Goal: Navigation & Orientation: Find specific page/section

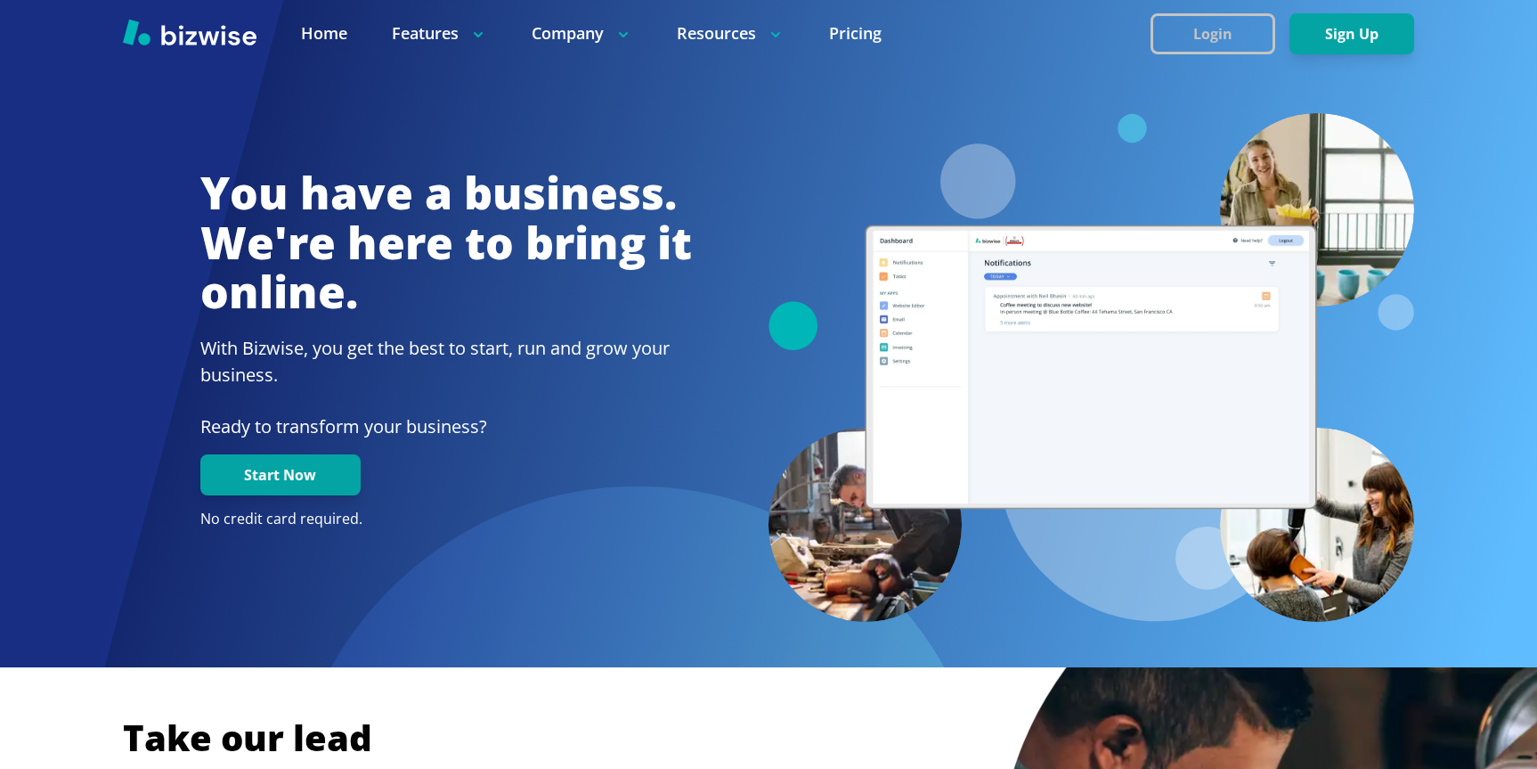
click at [1225, 22] on button "Login" at bounding box center [1213, 33] width 125 height 41
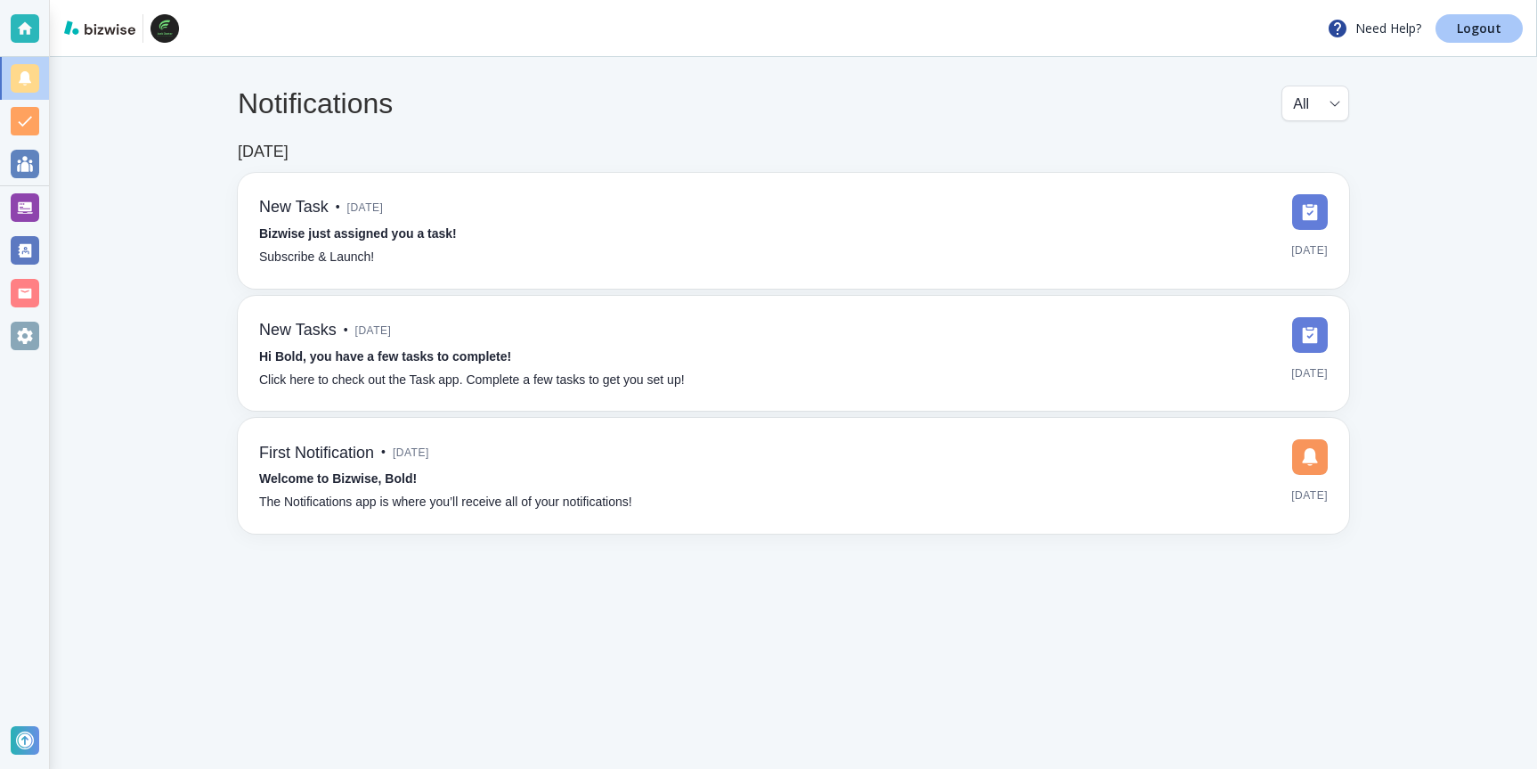
click at [1483, 23] on p "Logout" at bounding box center [1479, 28] width 45 height 12
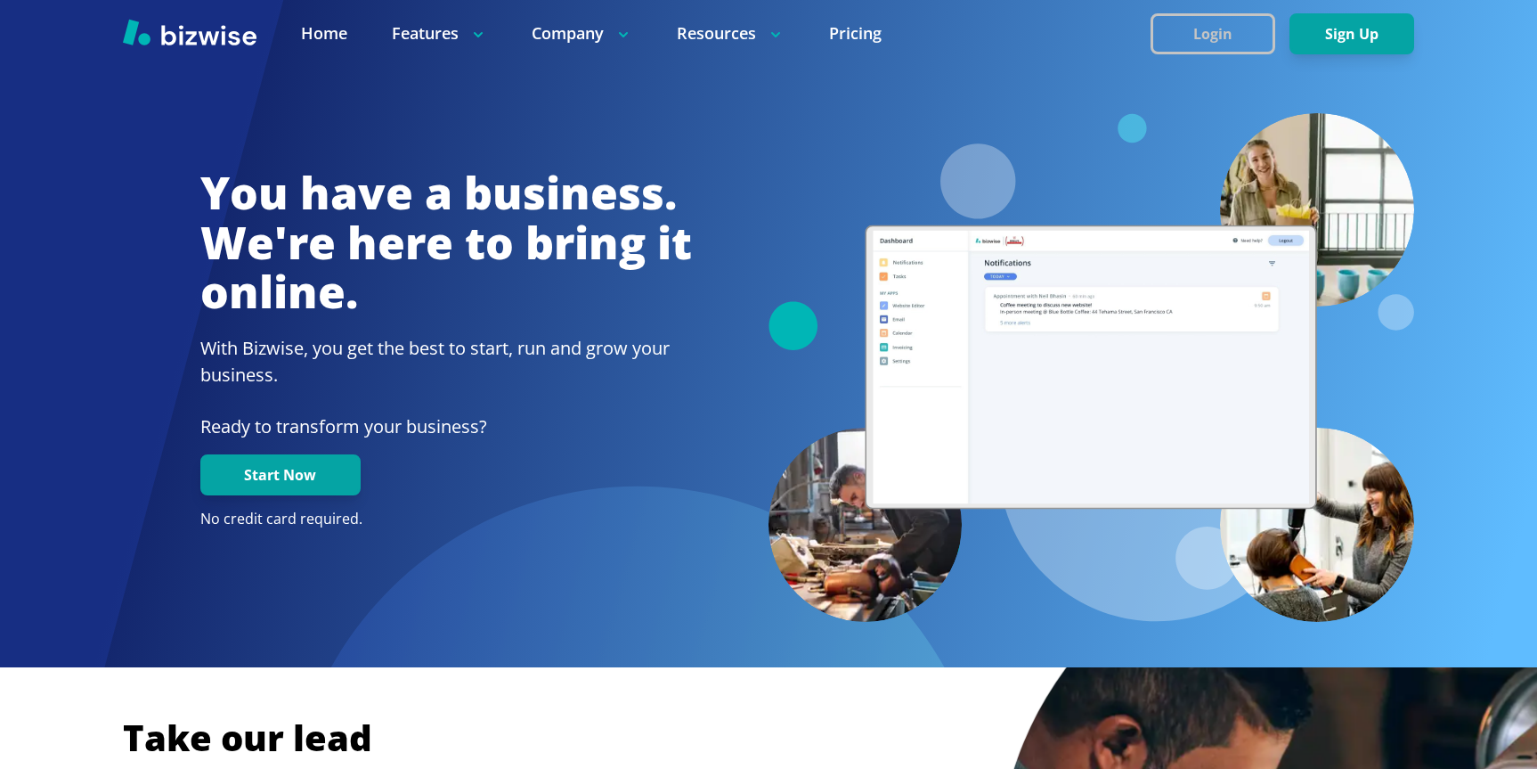
click at [1236, 20] on button "Login" at bounding box center [1213, 33] width 125 height 41
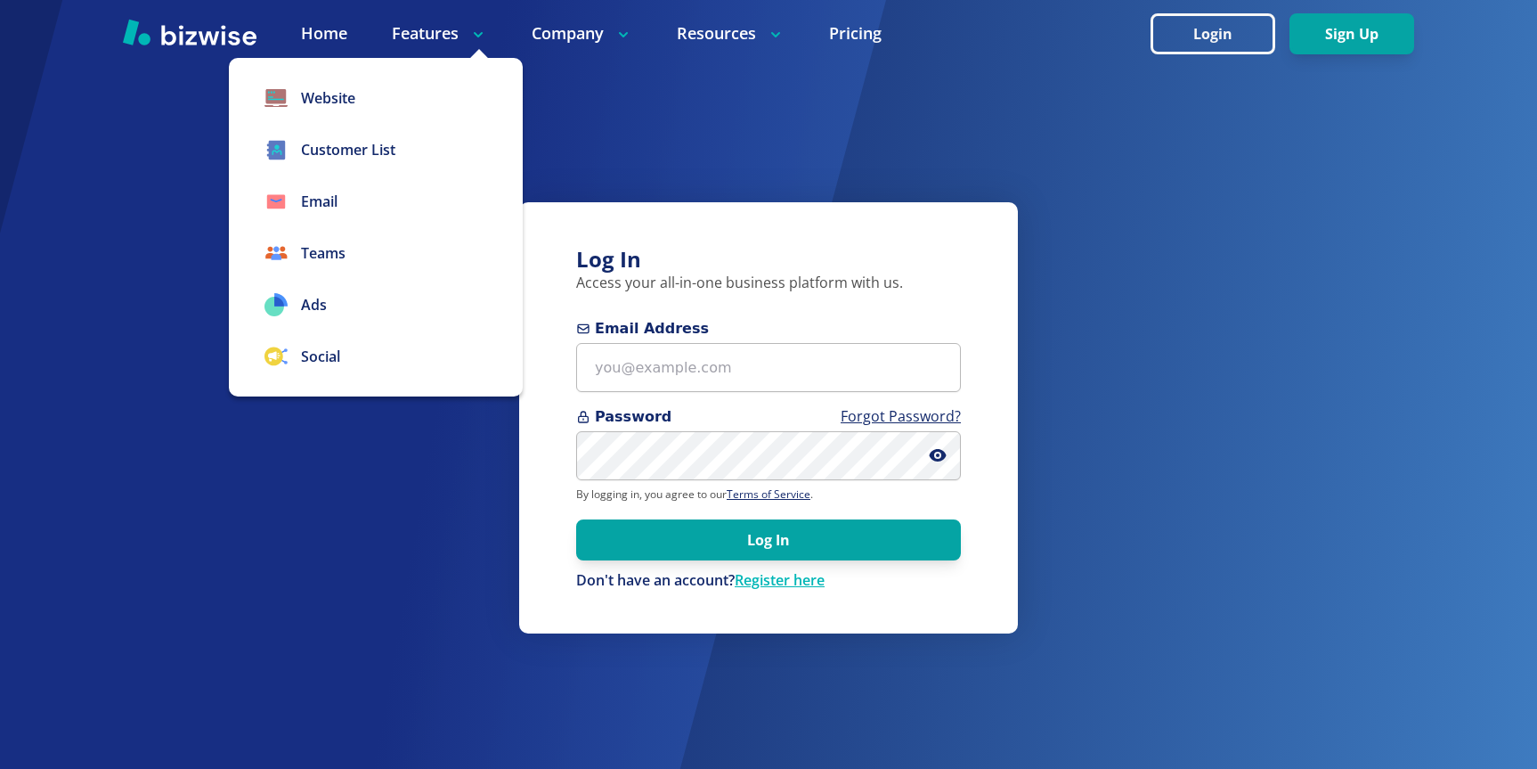
click at [440, 38] on p "Features" at bounding box center [439, 33] width 95 height 22
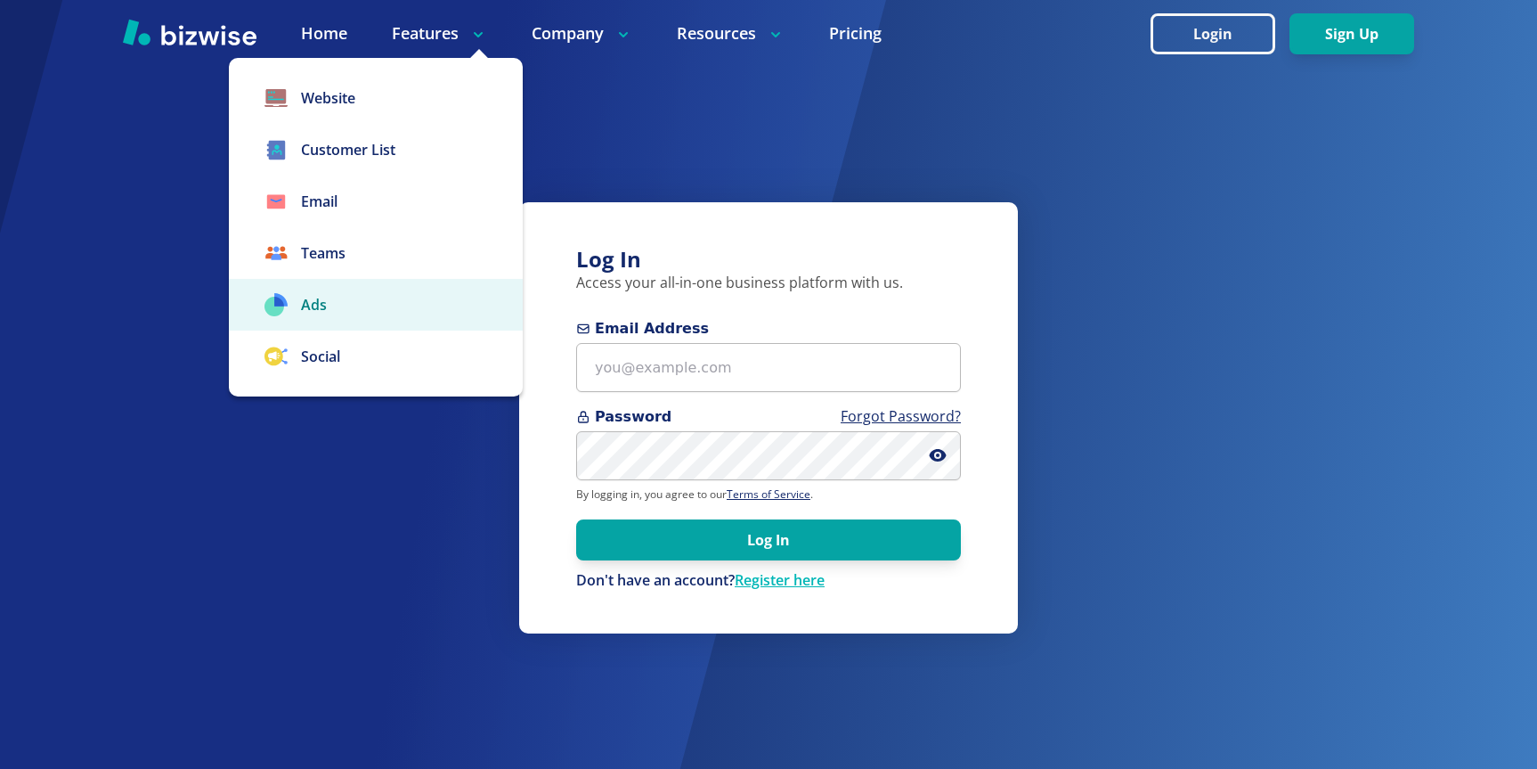
click at [326, 301] on link "Ads" at bounding box center [376, 305] width 294 height 52
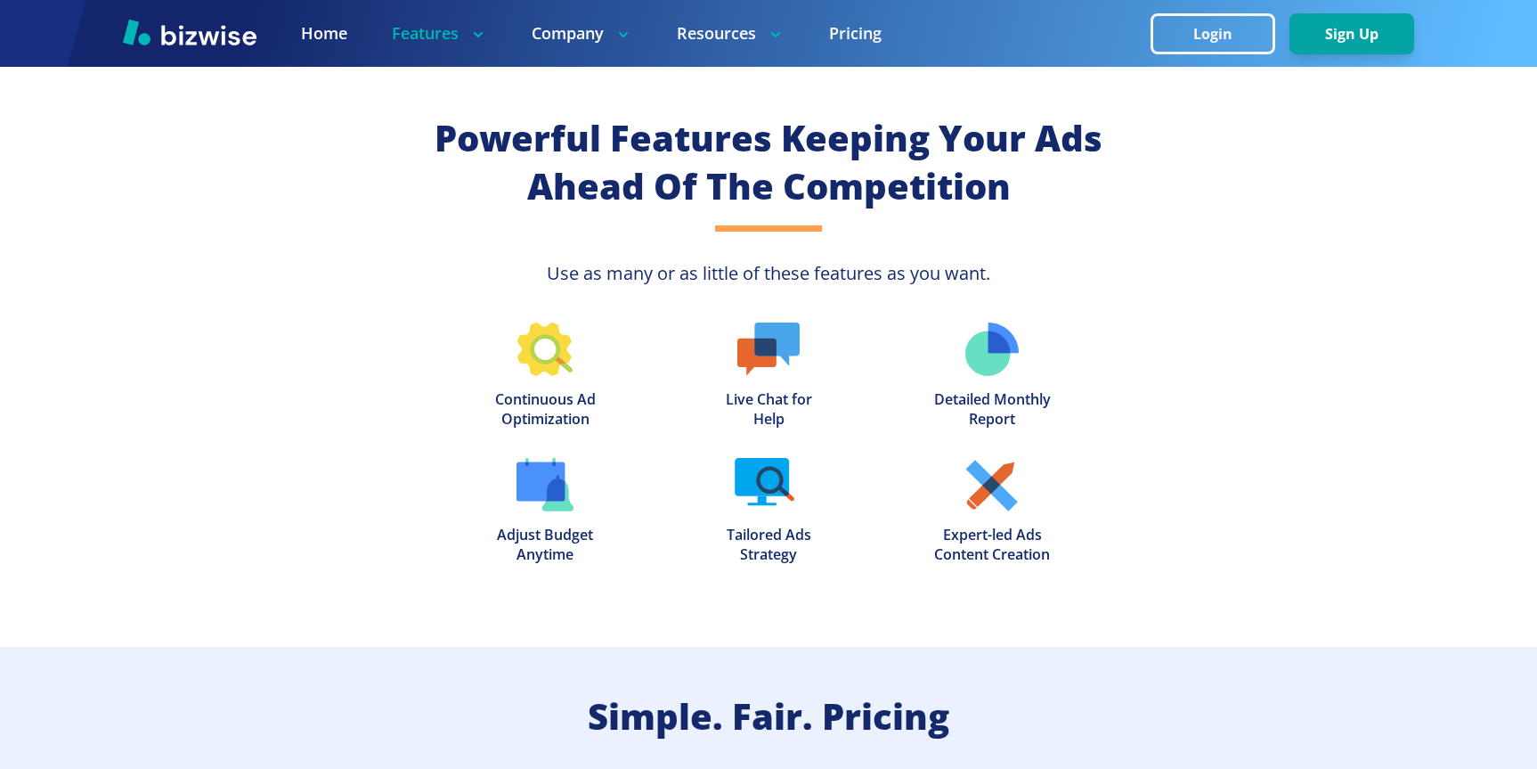
scroll to position [3841, 0]
